Goal: Transaction & Acquisition: Purchase product/service

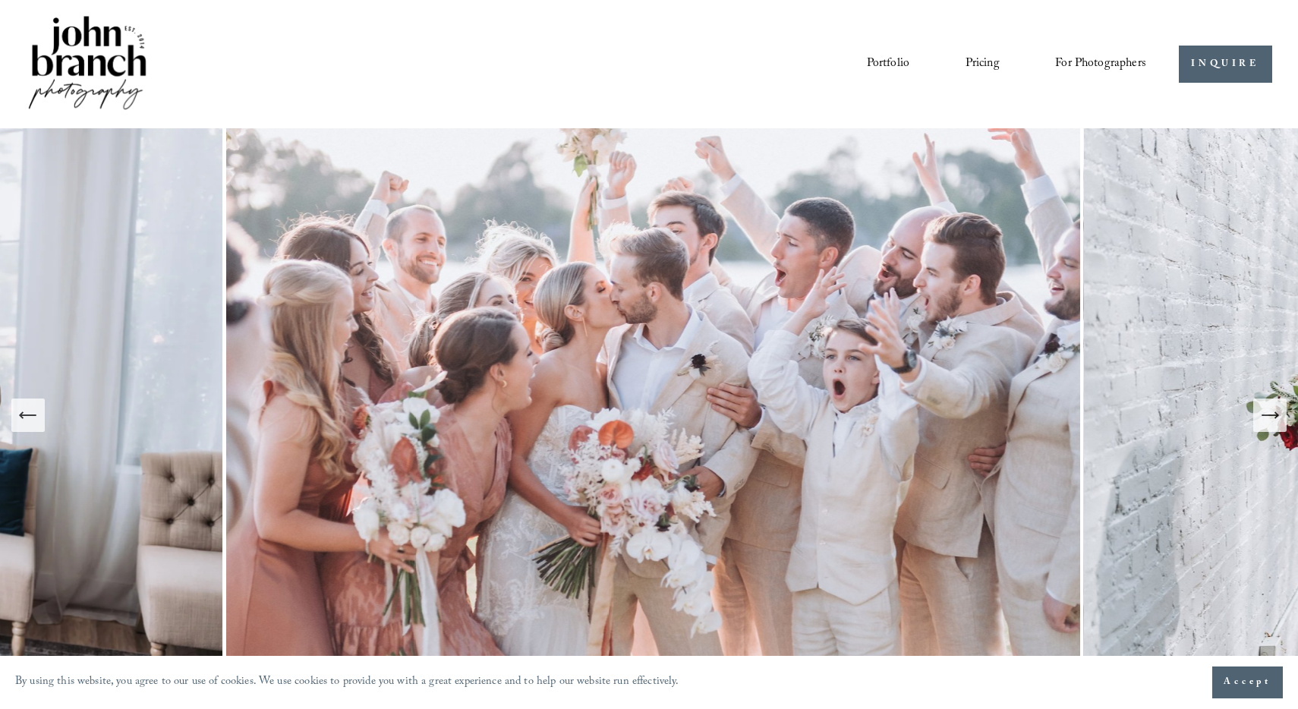
click at [0, 0] on span "Presets" at bounding box center [0, 0] width 0 height 0
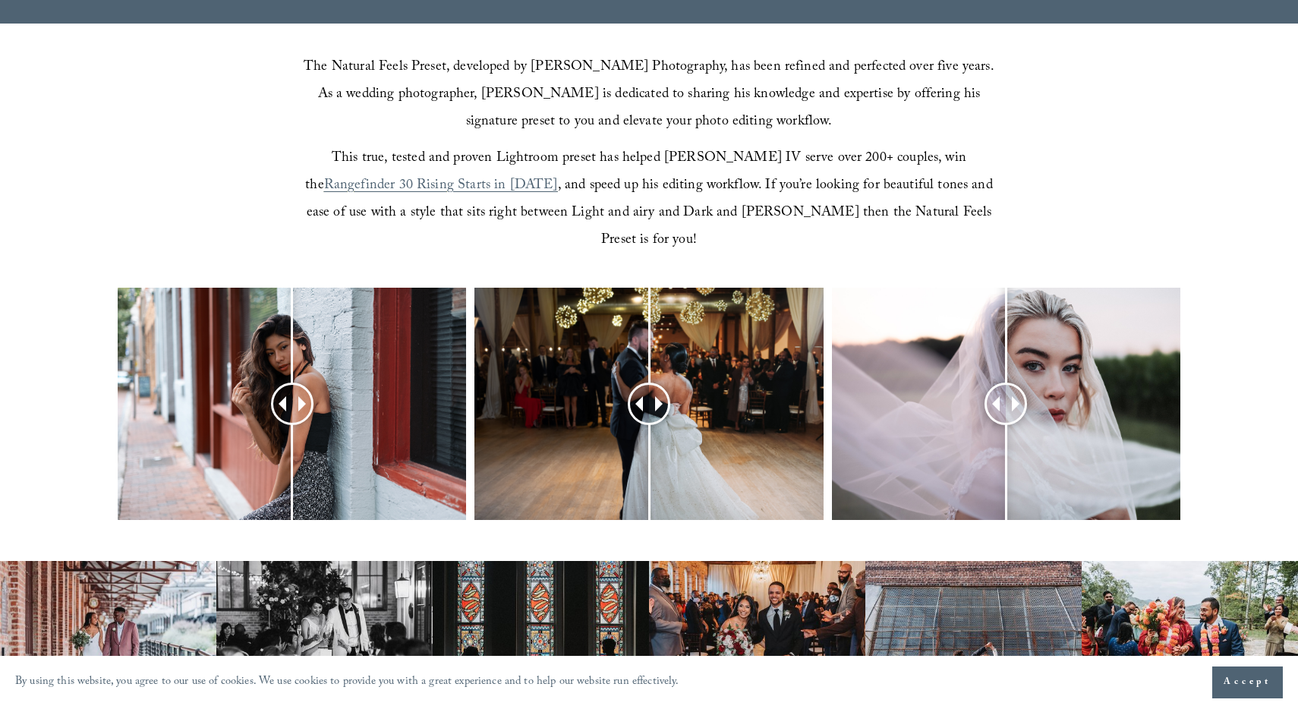
scroll to position [484, 0]
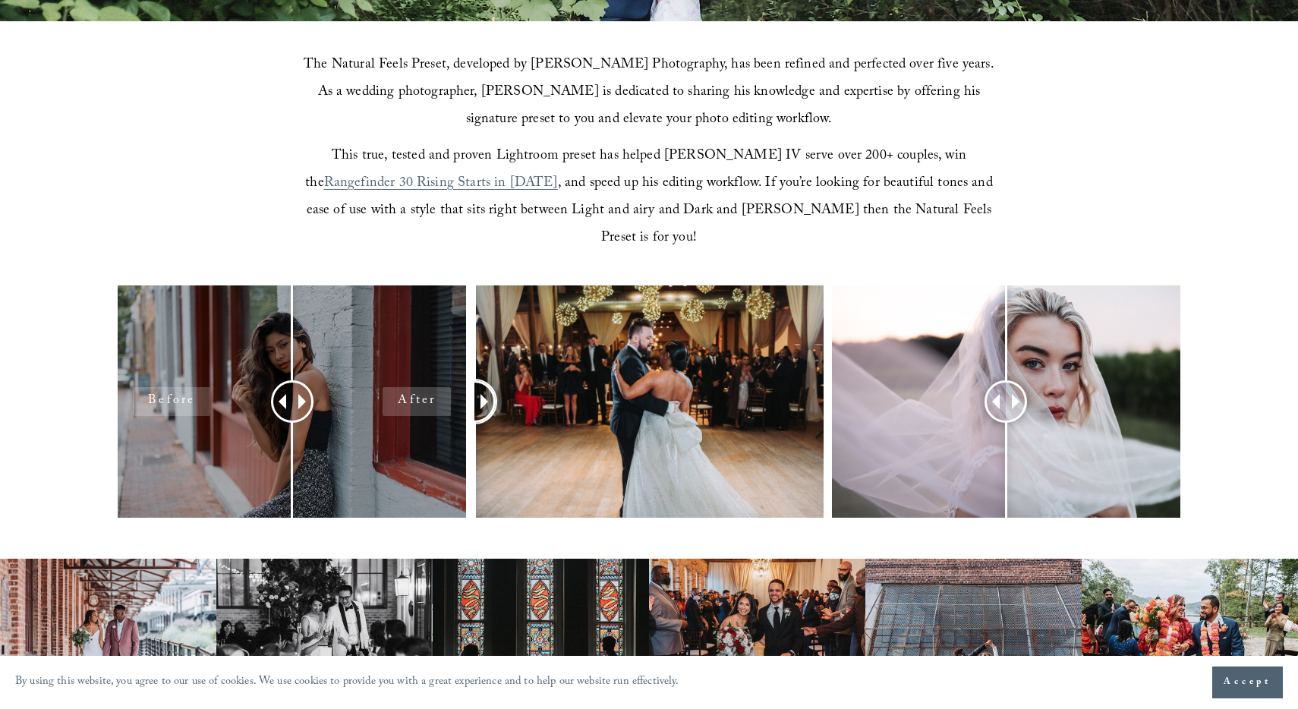
drag, startPoint x: 649, startPoint y: 371, endPoint x: 414, endPoint y: 385, distance: 235.8
click at [414, 385] on div at bounding box center [649, 422] width 1298 height 273
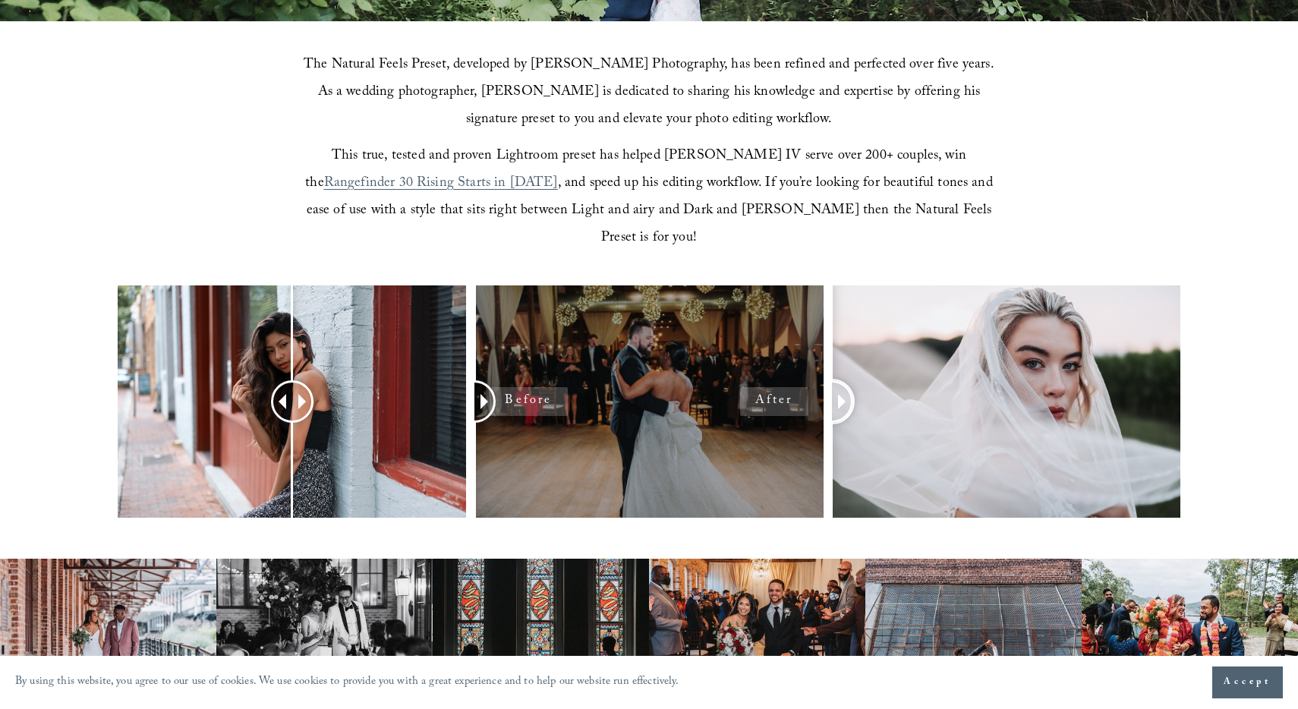
drag, startPoint x: 1012, startPoint y: 366, endPoint x: 710, endPoint y: 323, distance: 305.3
click at [710, 323] on div at bounding box center [649, 422] width 1298 height 273
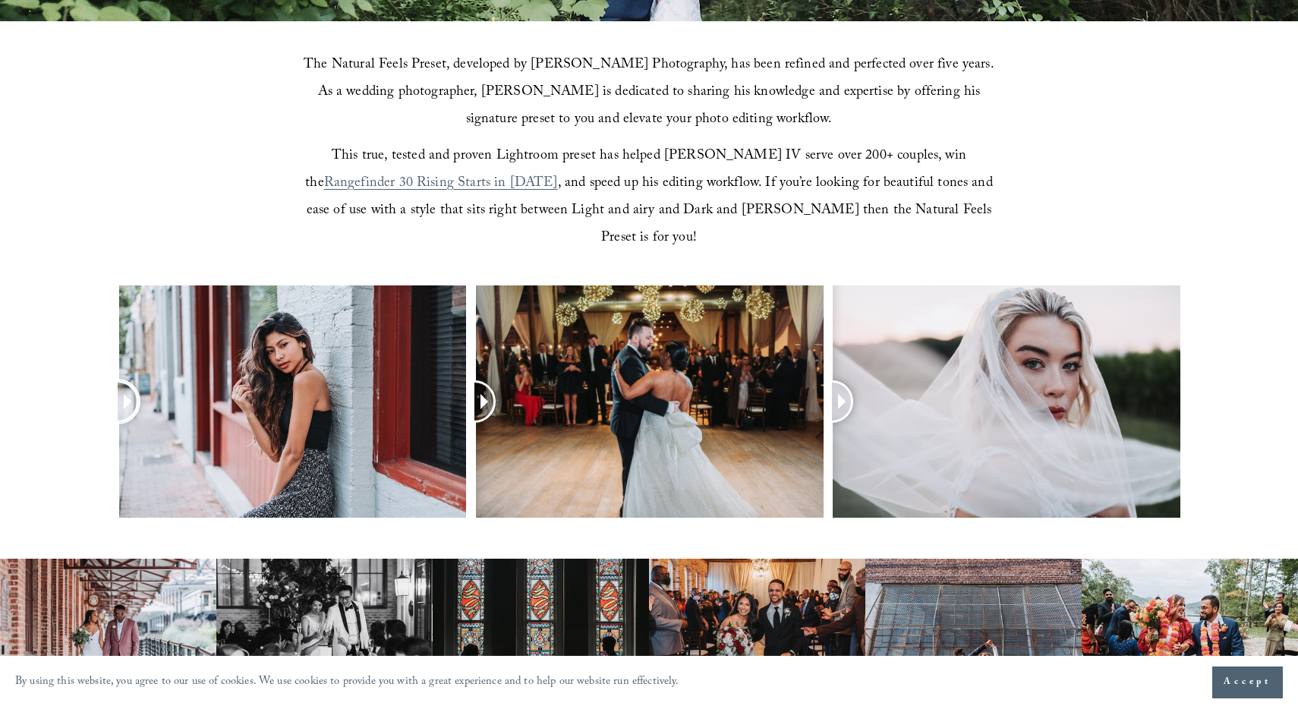
drag, startPoint x: 292, startPoint y: 380, endPoint x: 0, endPoint y: 261, distance: 315.7
click at [0, 286] on div at bounding box center [649, 422] width 1298 height 273
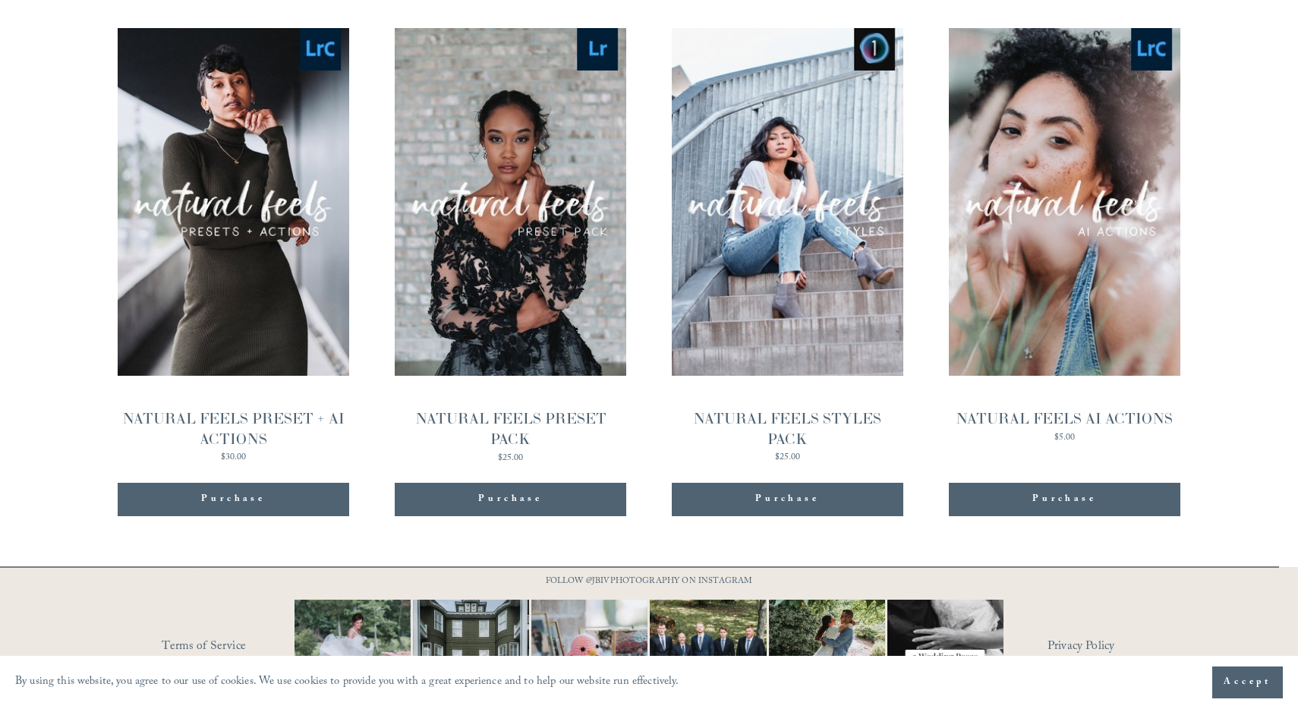
scroll to position [1654, 0]
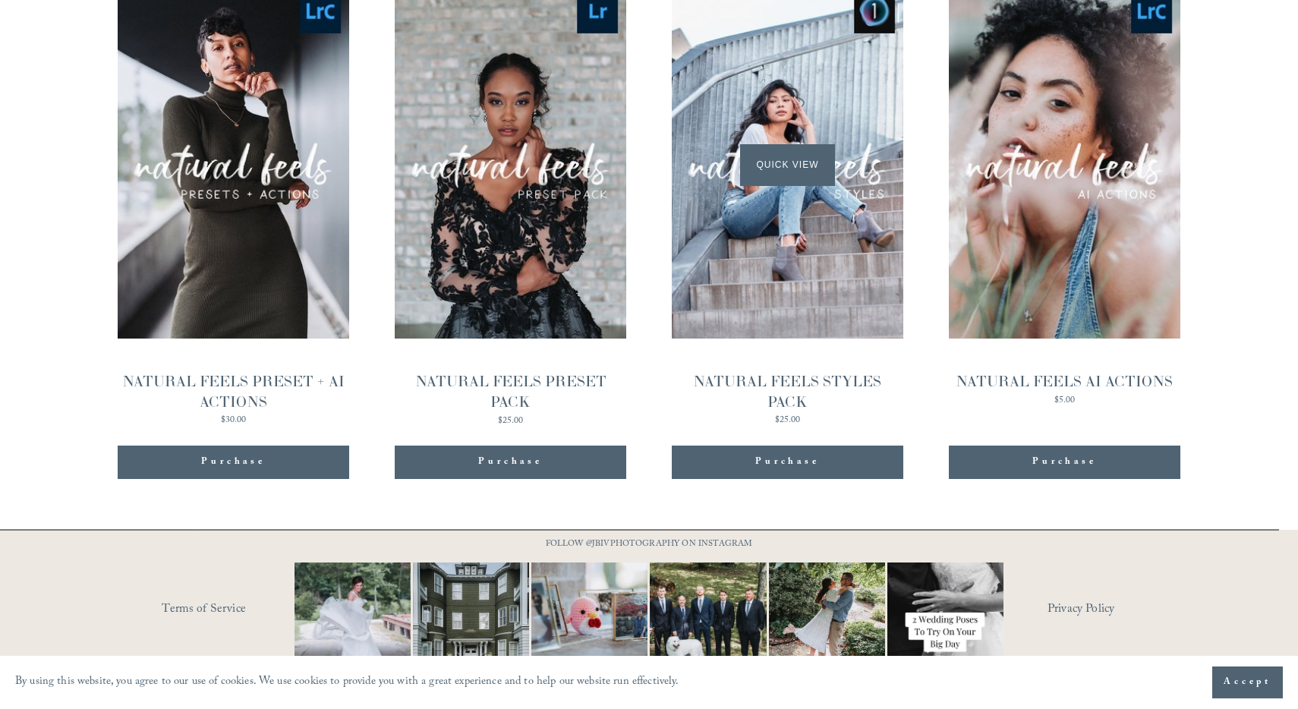
click at [775, 144] on span "Quick View" at bounding box center [787, 165] width 95 height 42
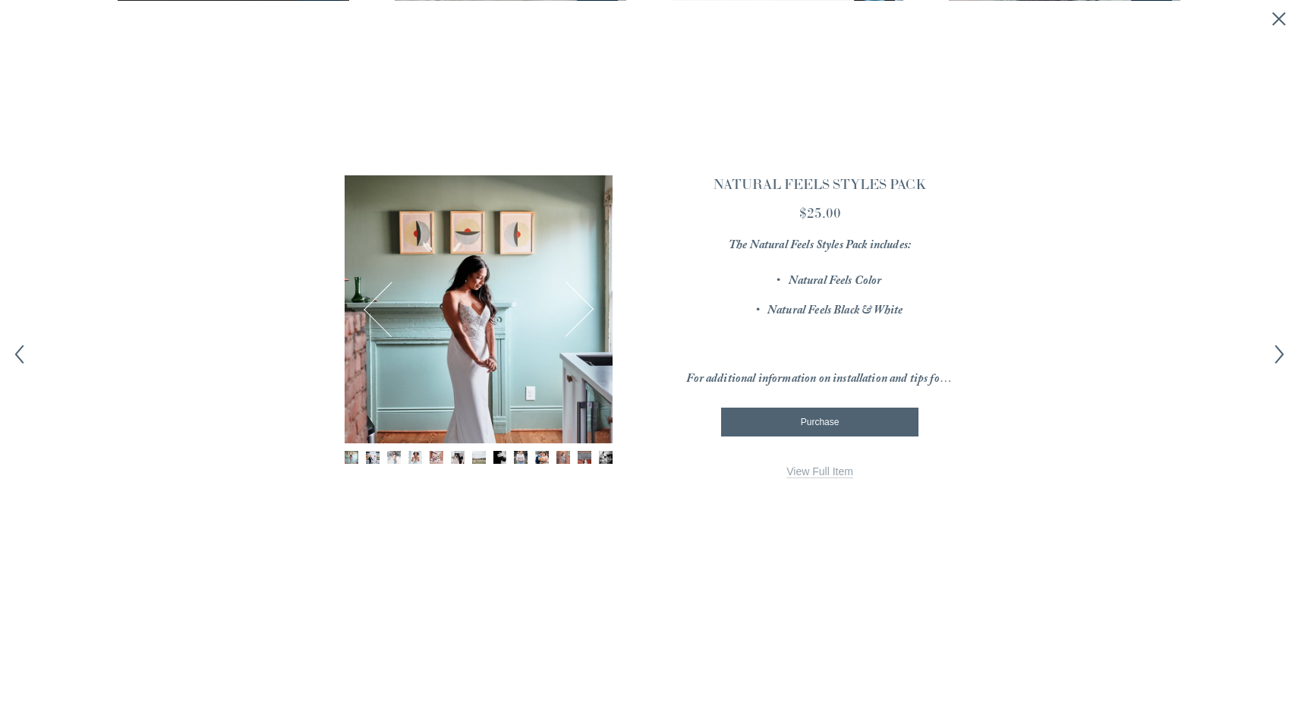
click at [590, 314] on button "Next" at bounding box center [566, 309] width 54 height 54
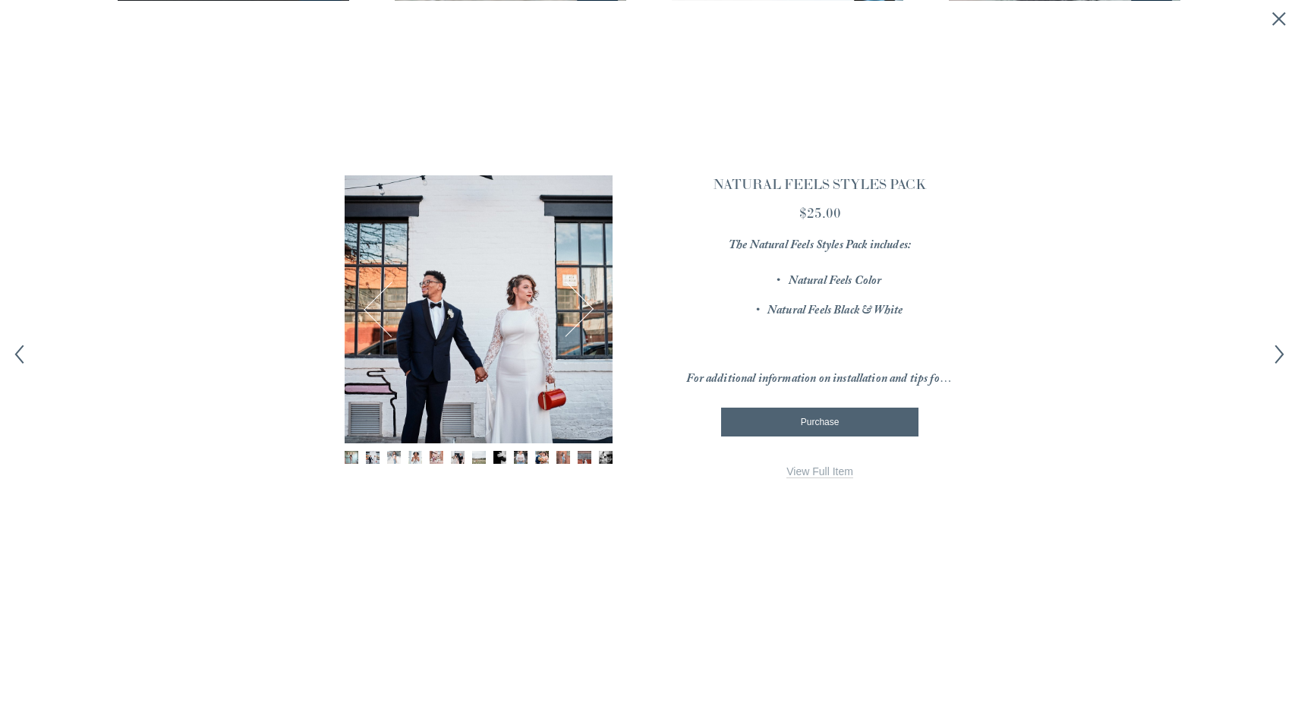
click at [590, 314] on button "Next" at bounding box center [566, 309] width 54 height 54
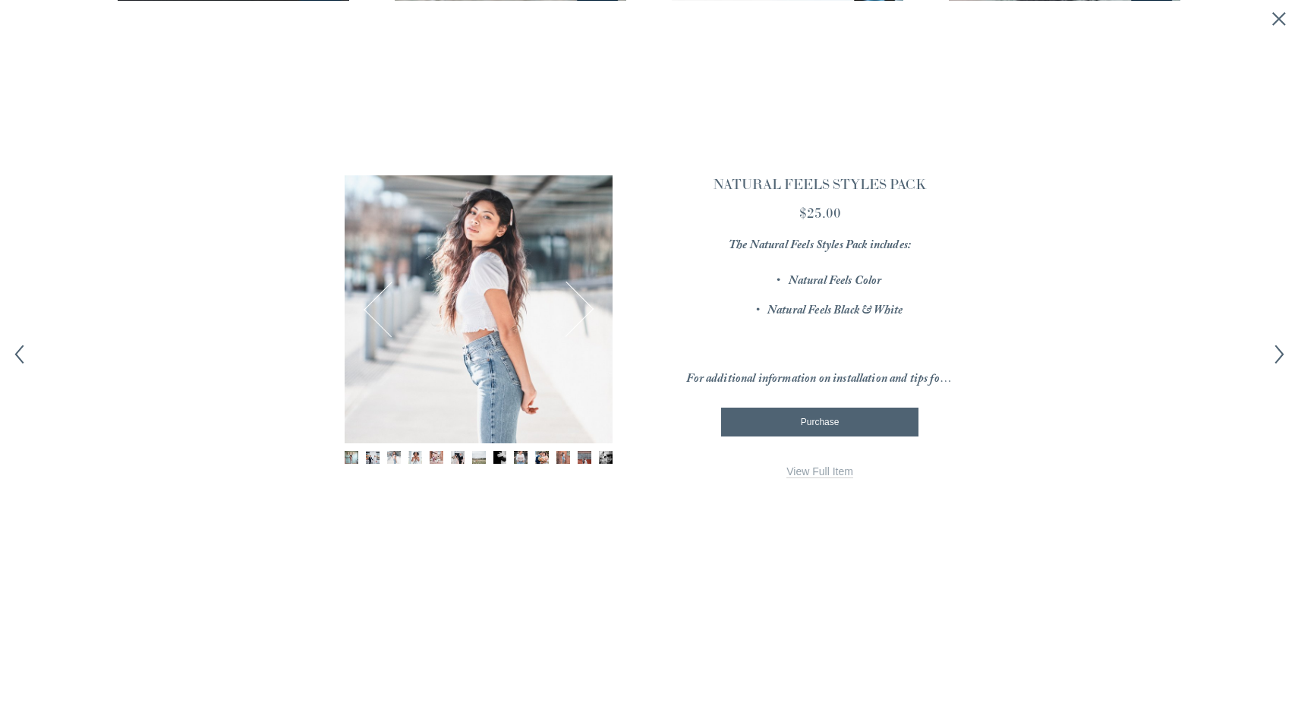
click at [590, 314] on button "Next" at bounding box center [566, 309] width 54 height 54
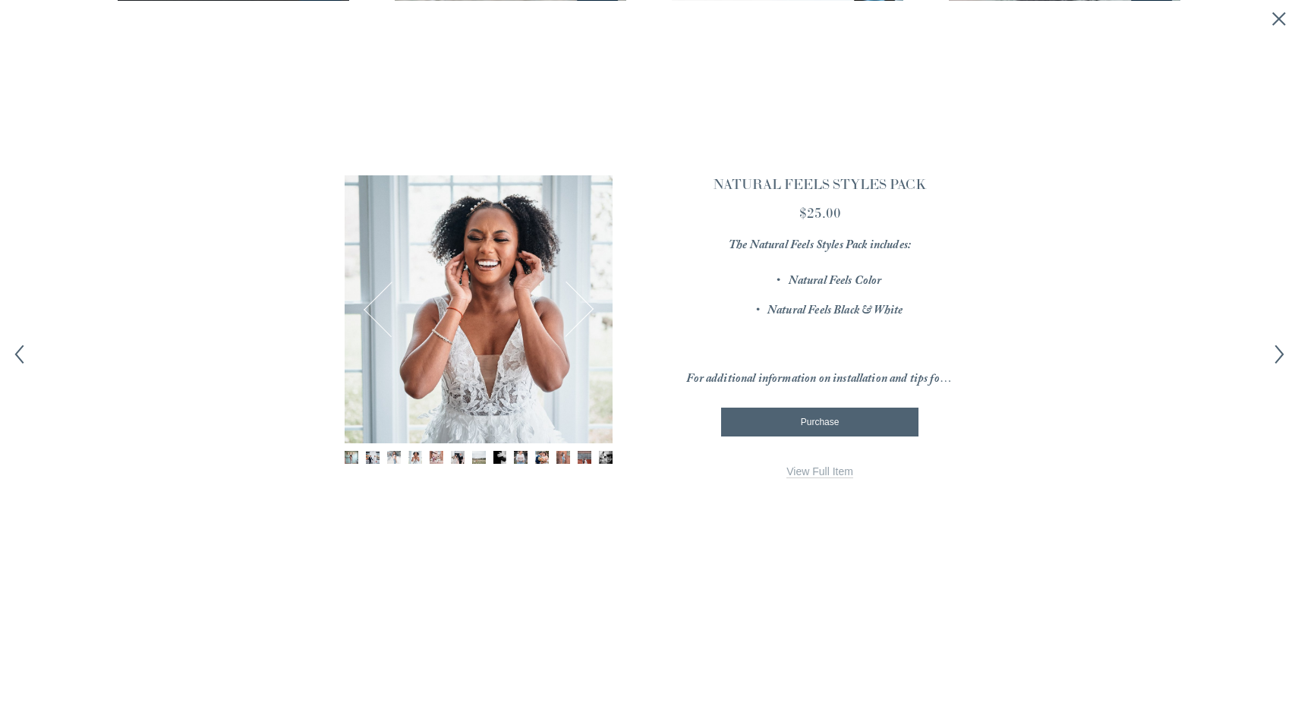
click at [590, 314] on button "Next" at bounding box center [566, 309] width 54 height 54
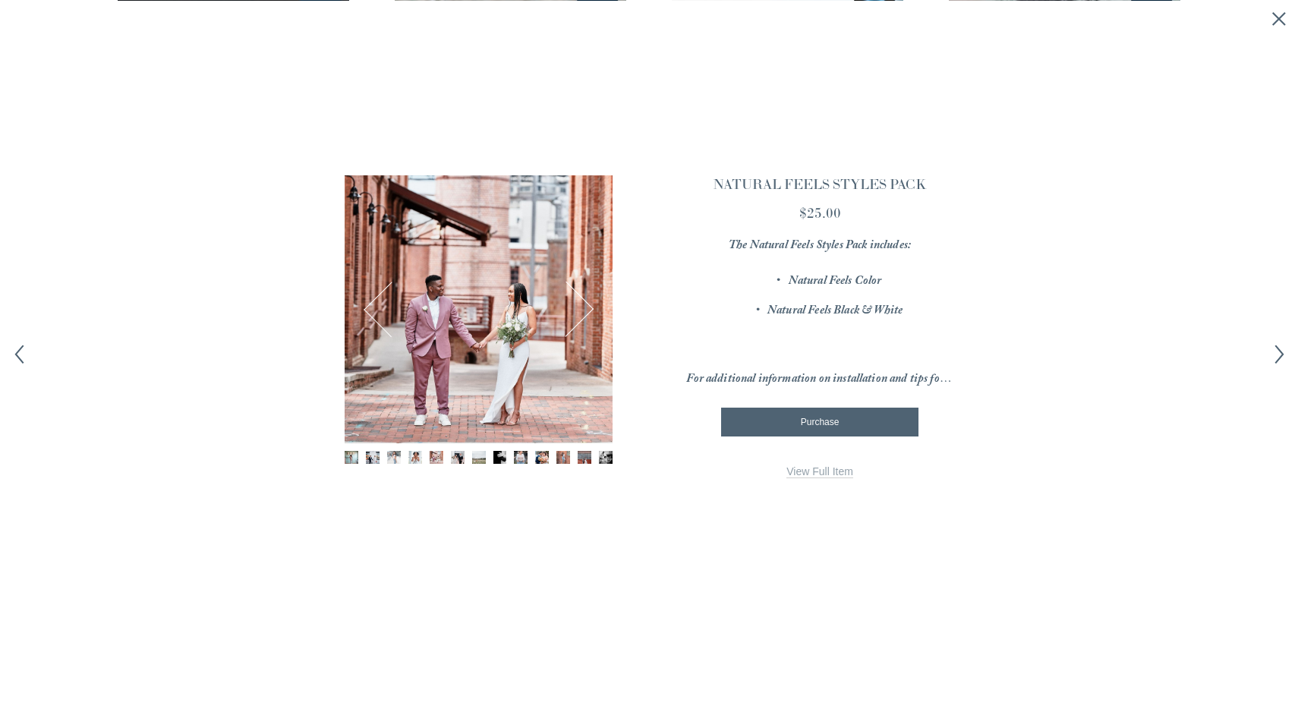
click at [590, 314] on button "Next" at bounding box center [566, 309] width 54 height 54
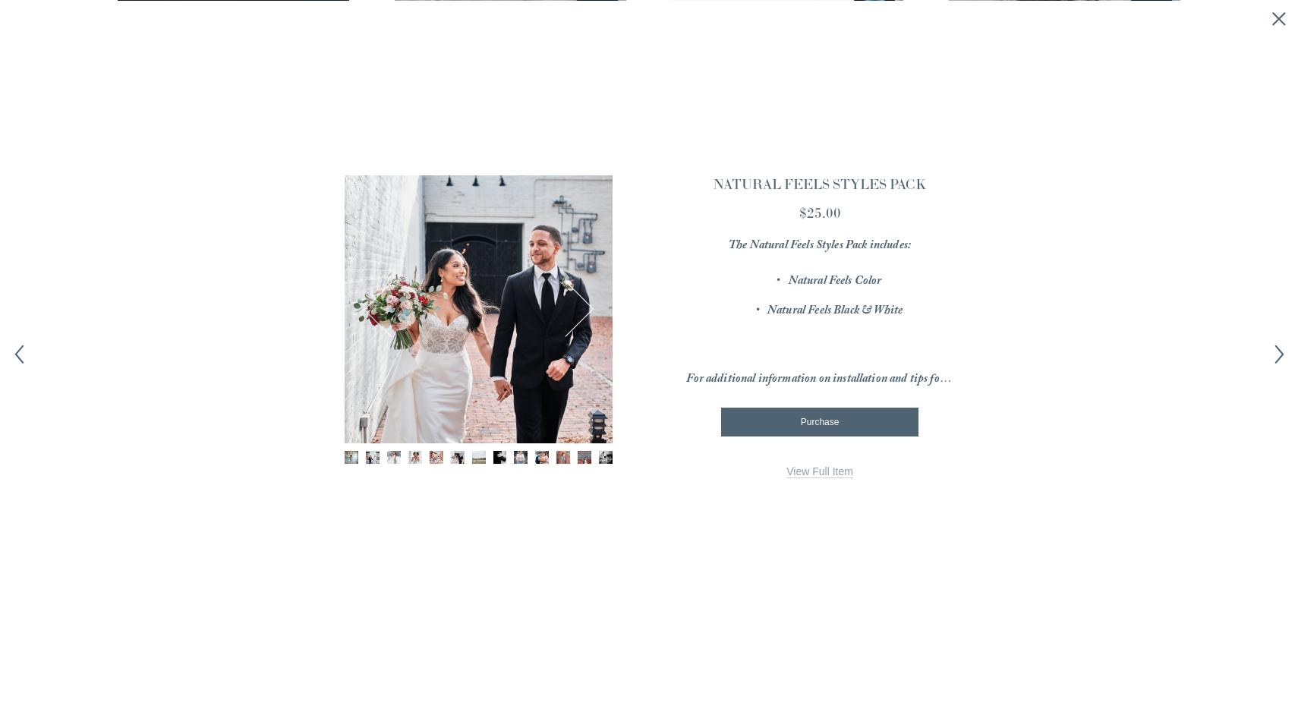
click at [590, 314] on button "Next" at bounding box center [566, 309] width 54 height 54
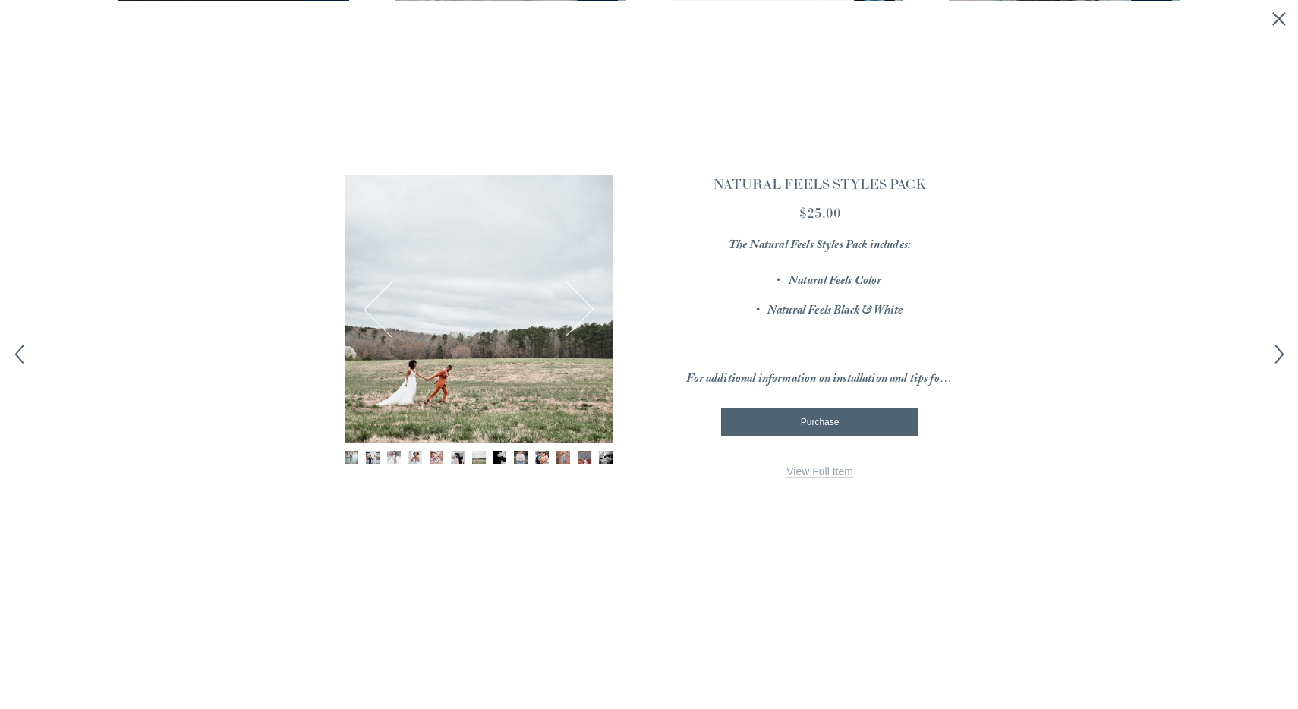
click at [590, 314] on button "Next" at bounding box center [566, 309] width 54 height 54
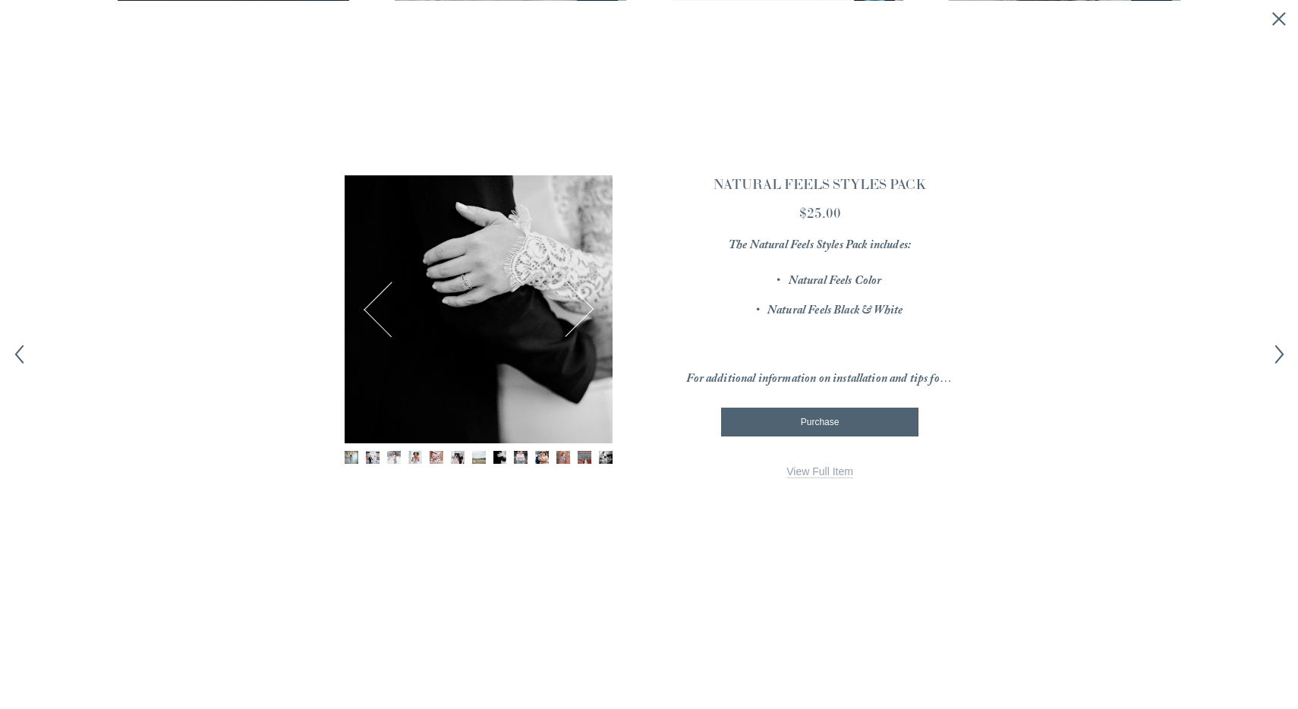
click at [590, 314] on button "Next" at bounding box center [566, 309] width 54 height 54
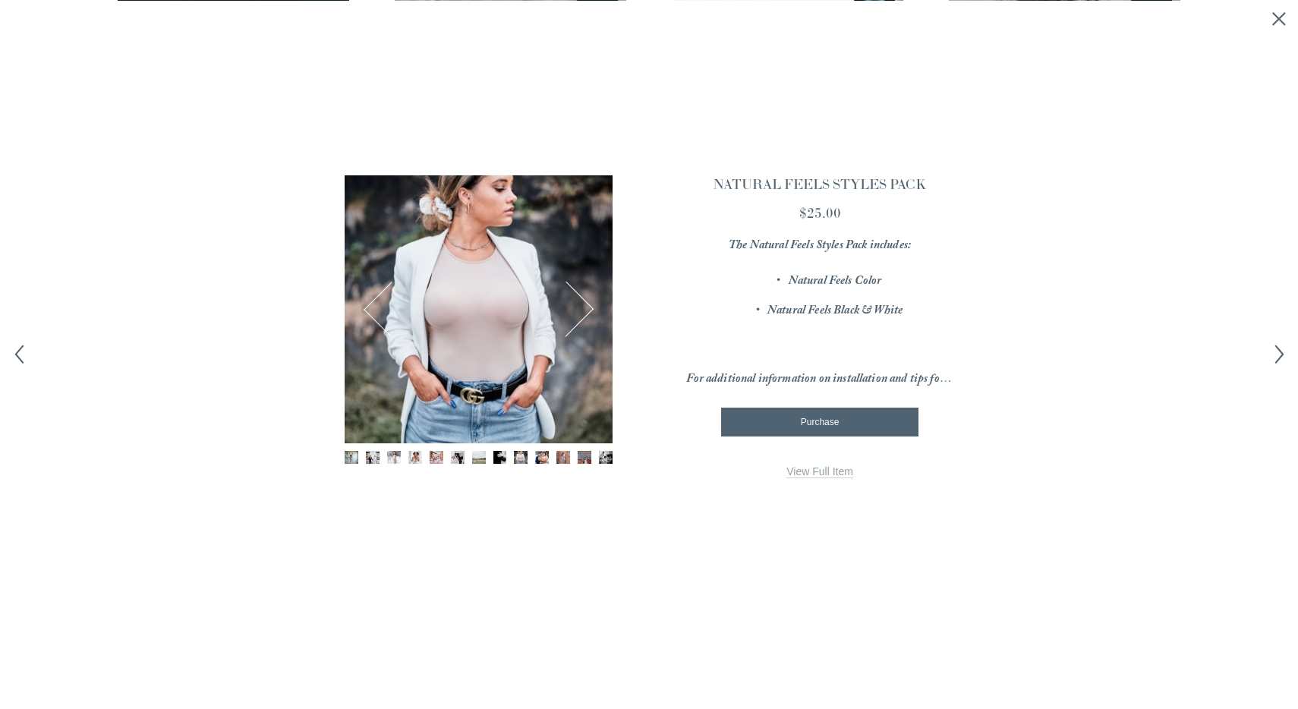
click at [590, 314] on button "Next" at bounding box center [566, 309] width 54 height 54
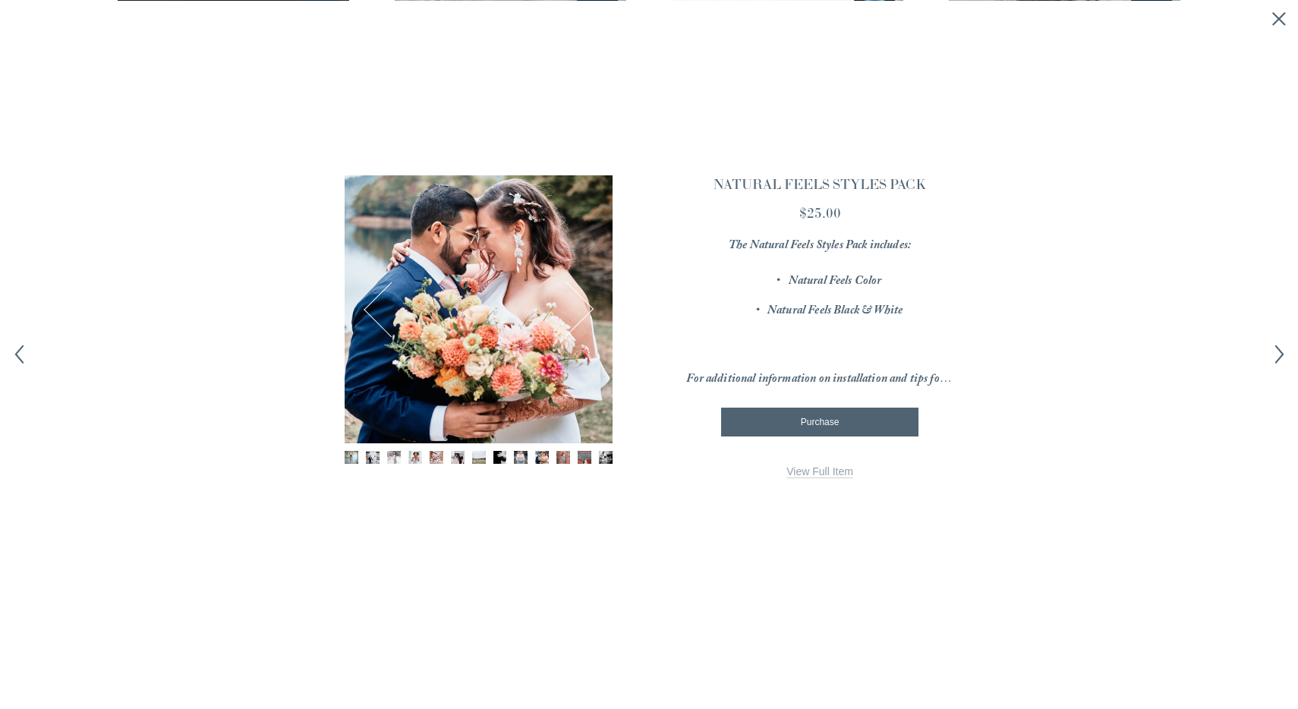
click at [590, 314] on button "Next" at bounding box center [566, 309] width 54 height 54
